Goal: Task Accomplishment & Management: Manage account settings

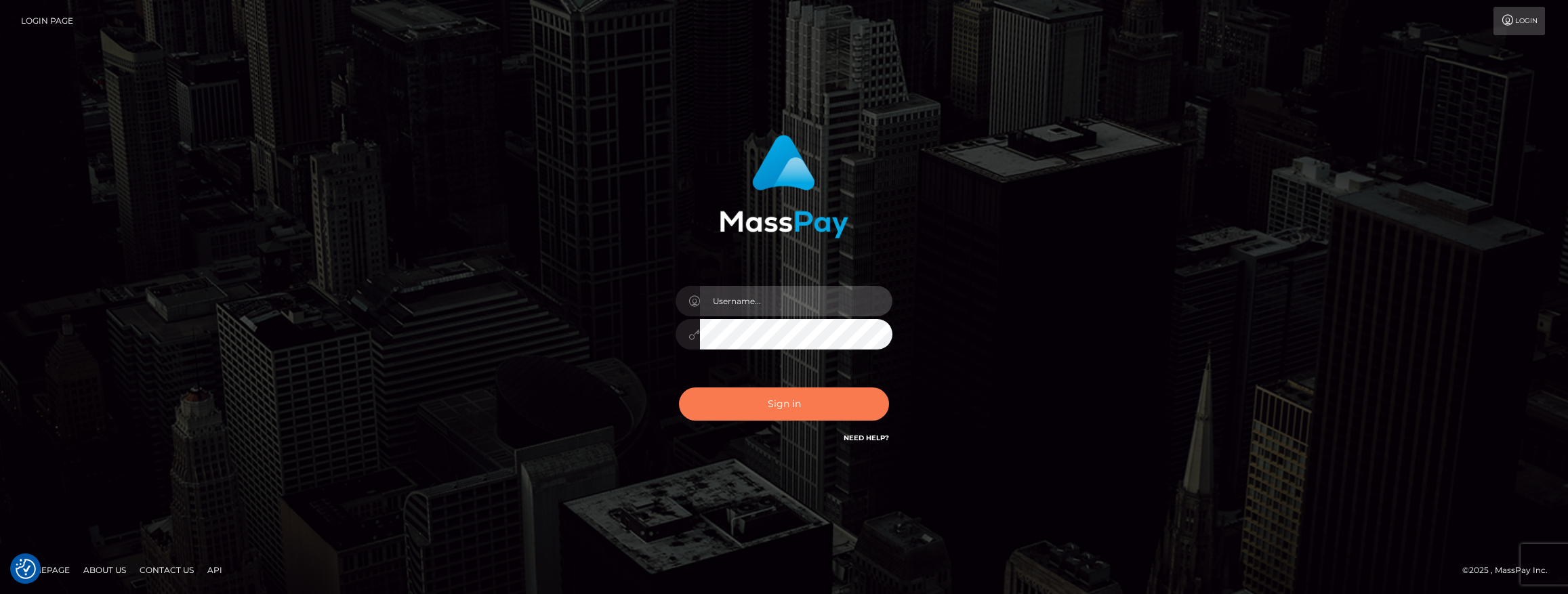
type input "duncan logie"
click at [803, 396] on button "Sign in" at bounding box center [783, 404] width 210 height 33
type input "[PERSON_NAME]"
click at [778, 405] on button "Sign in" at bounding box center [783, 404] width 210 height 33
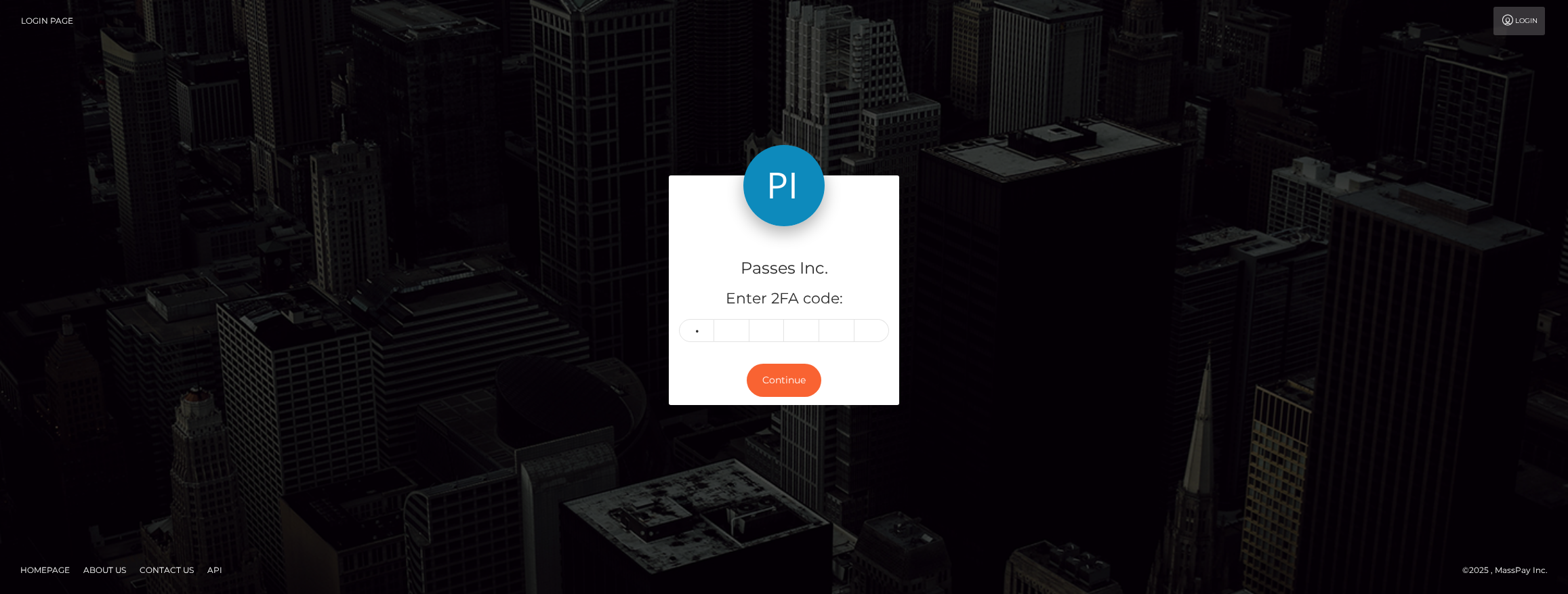
type input "9"
type input "5"
type input "3"
type input "4"
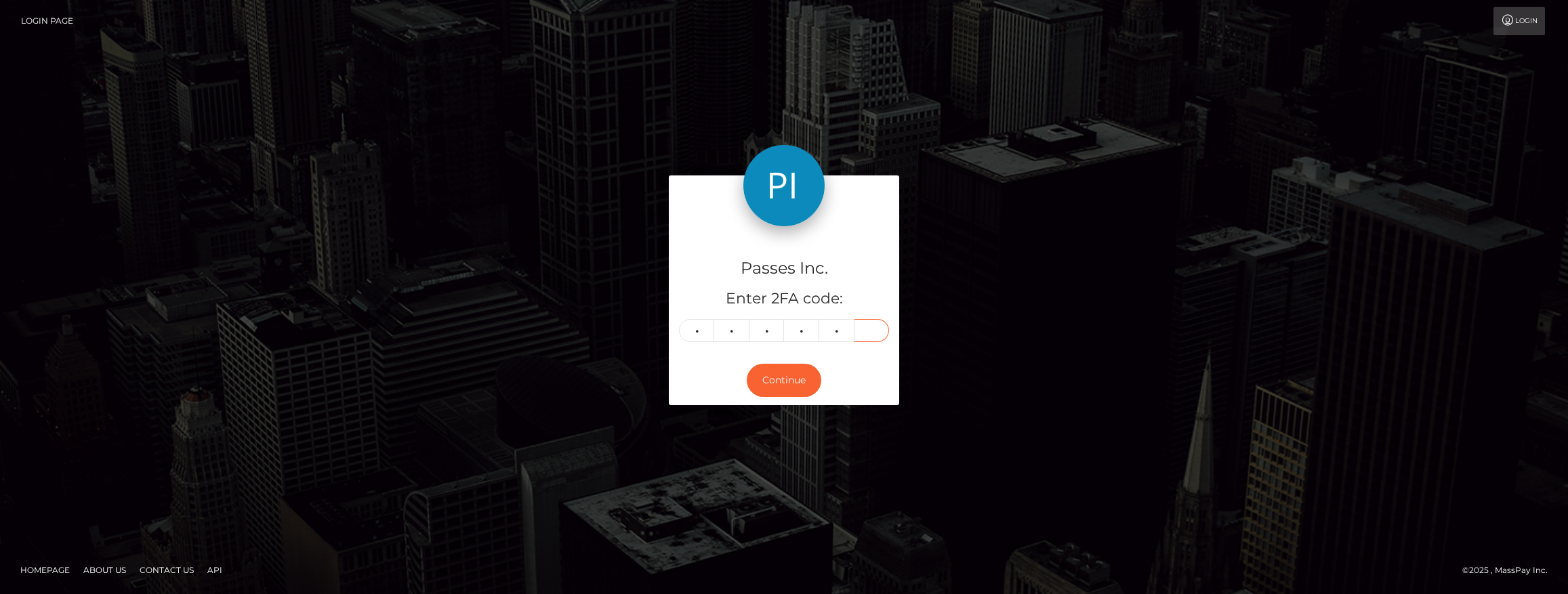
type input "5"
